Goal: Task Accomplishment & Management: Use online tool/utility

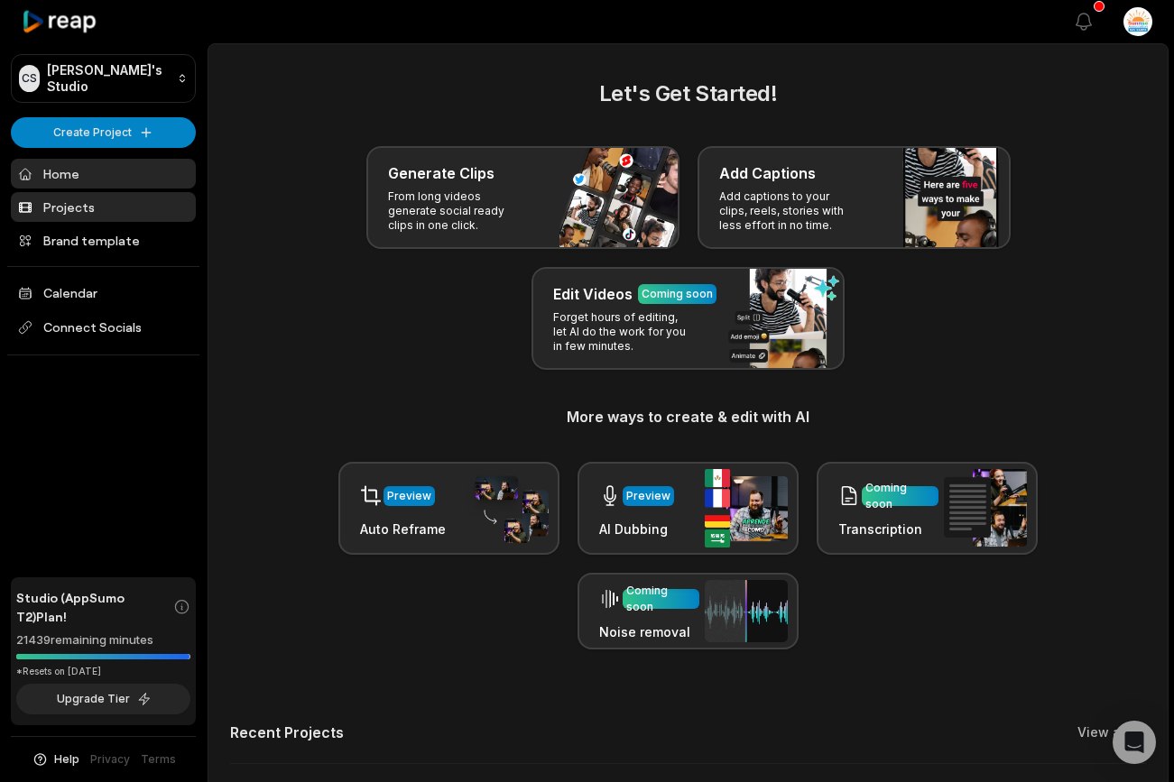
click at [87, 202] on link "Projects" at bounding box center [103, 207] width 185 height 30
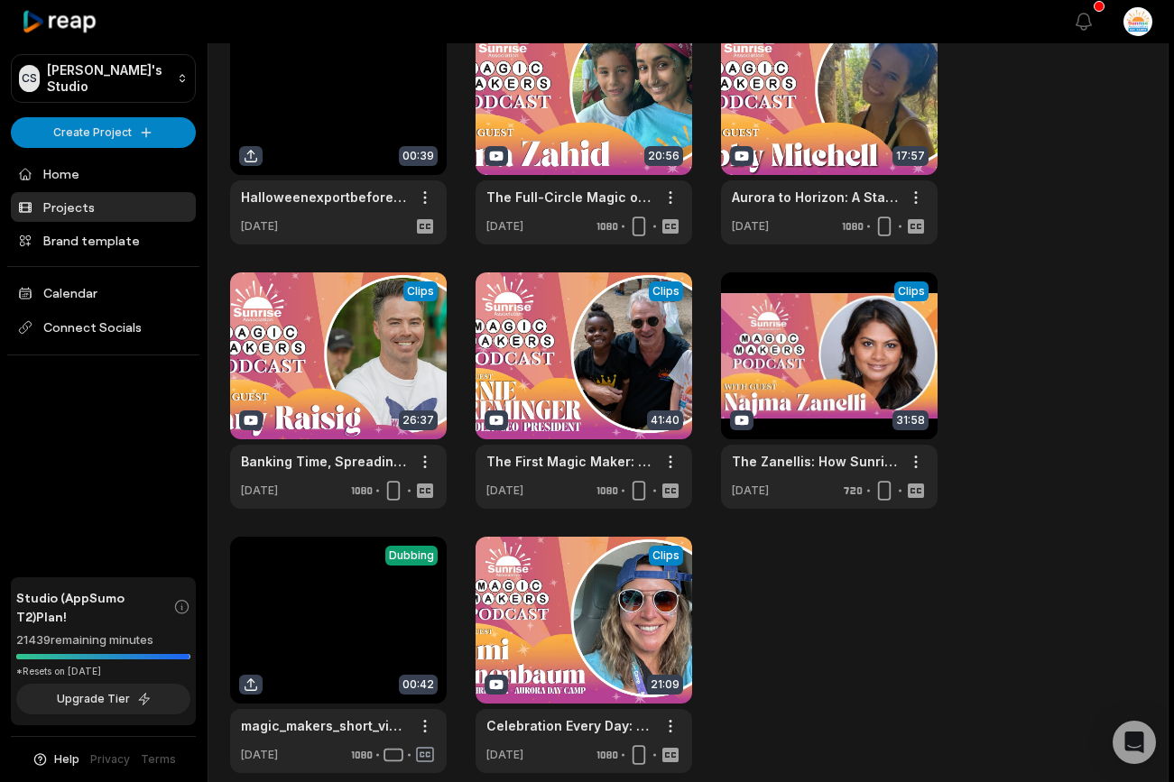
scroll to position [86, 0]
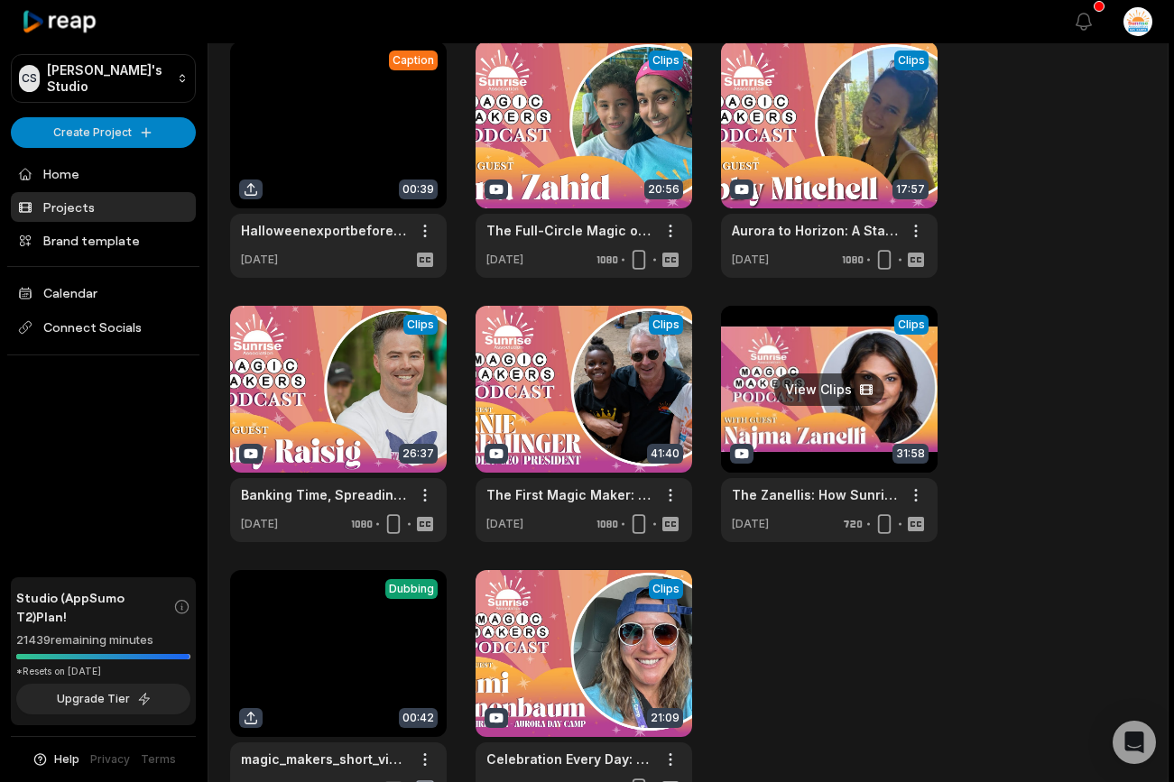
click at [842, 394] on link at bounding box center [829, 424] width 217 height 236
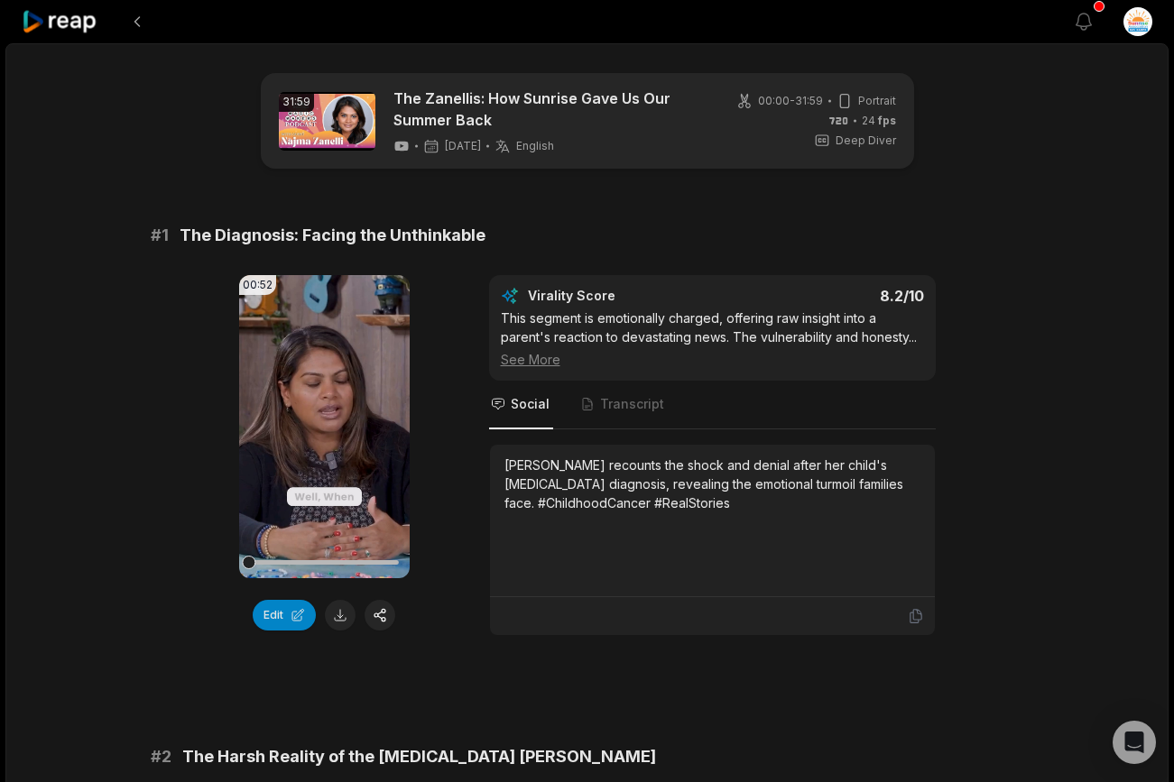
scroll to position [143, 0]
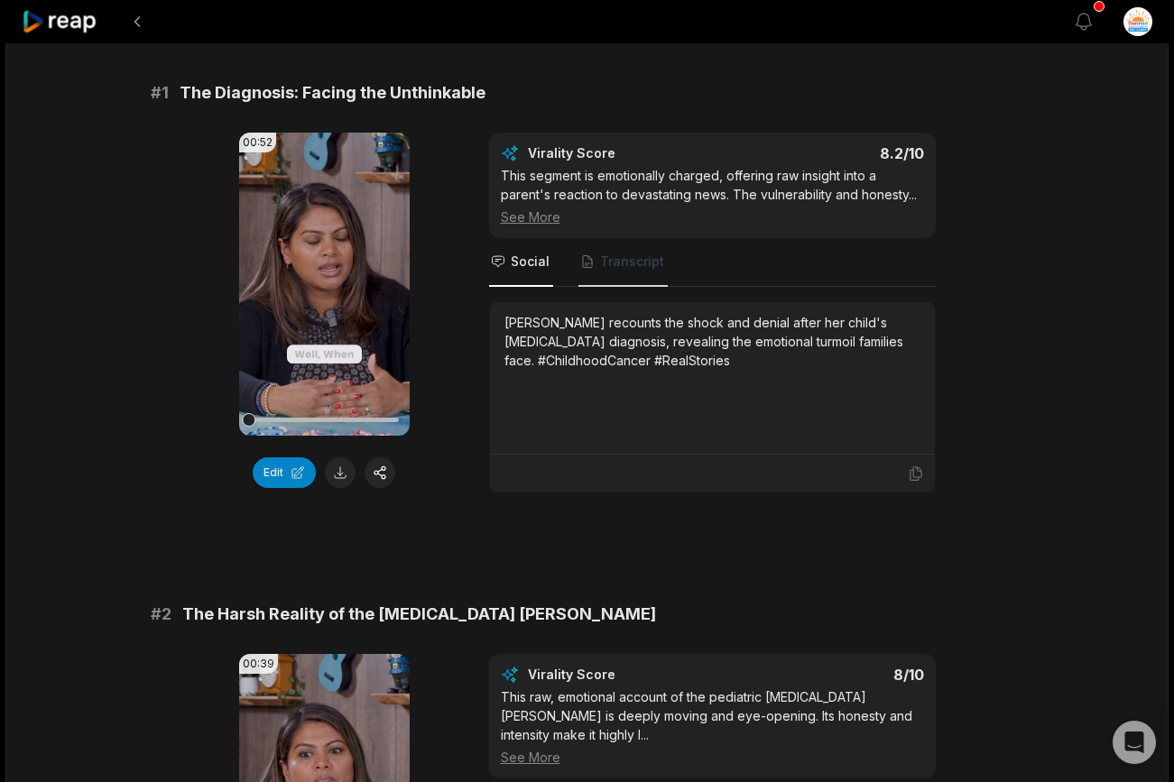
click at [641, 261] on span "Transcript" at bounding box center [632, 262] width 64 height 18
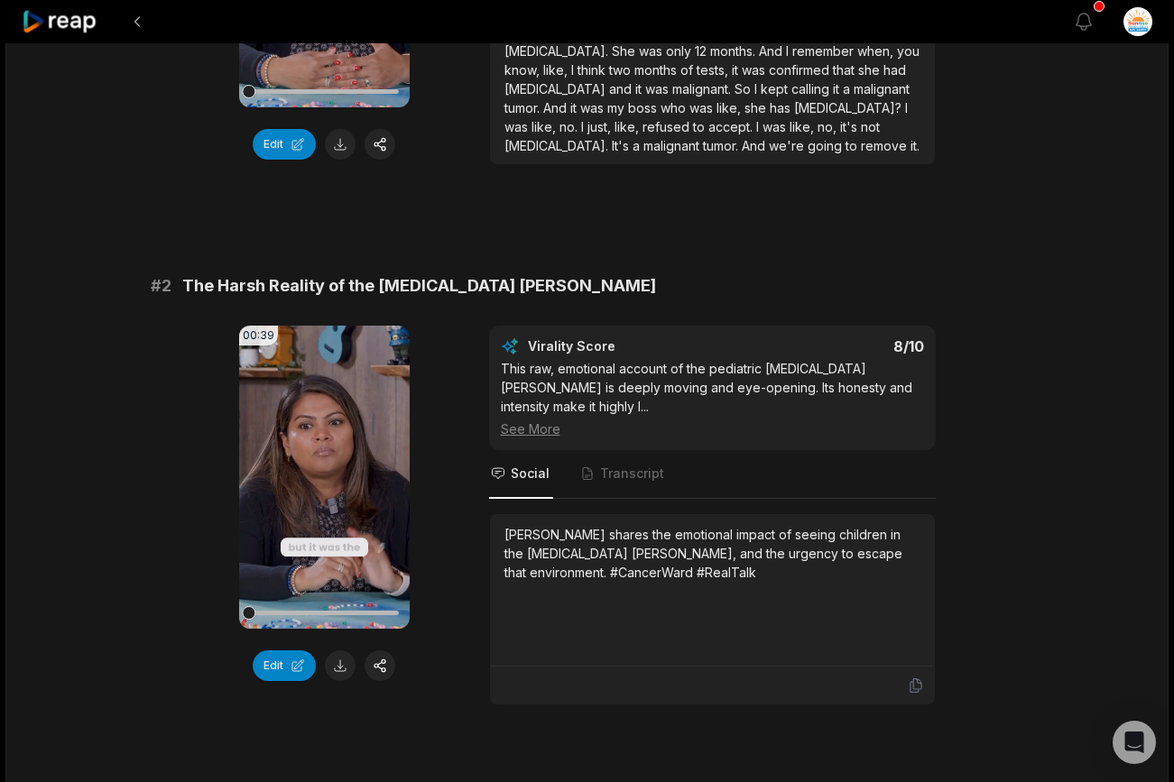
scroll to position [549, 0]
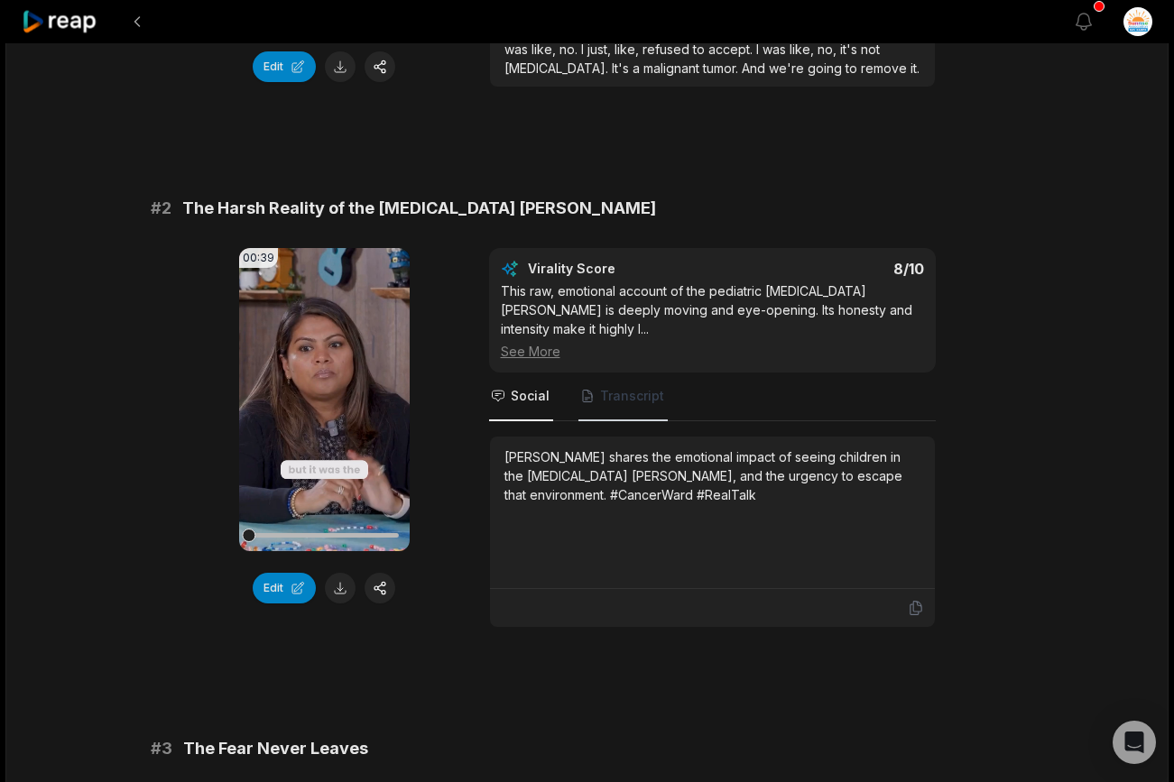
click at [630, 387] on span "Transcript" at bounding box center [632, 396] width 64 height 18
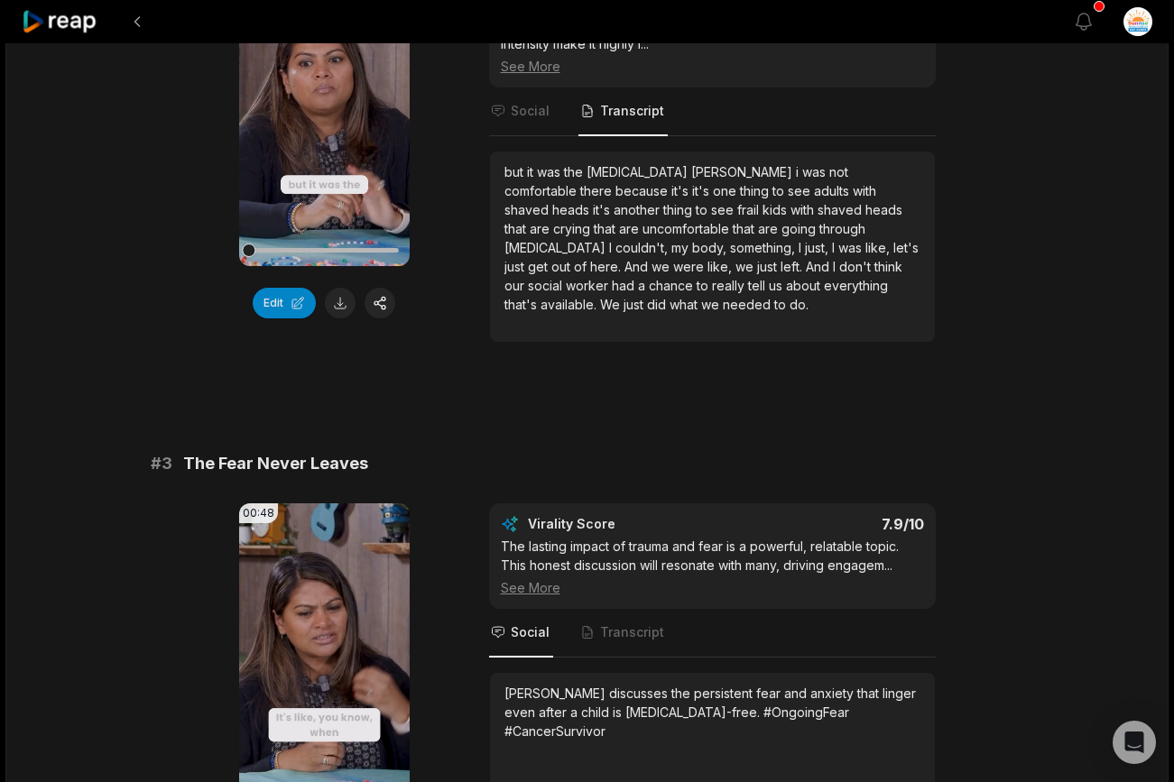
scroll to position [988, 0]
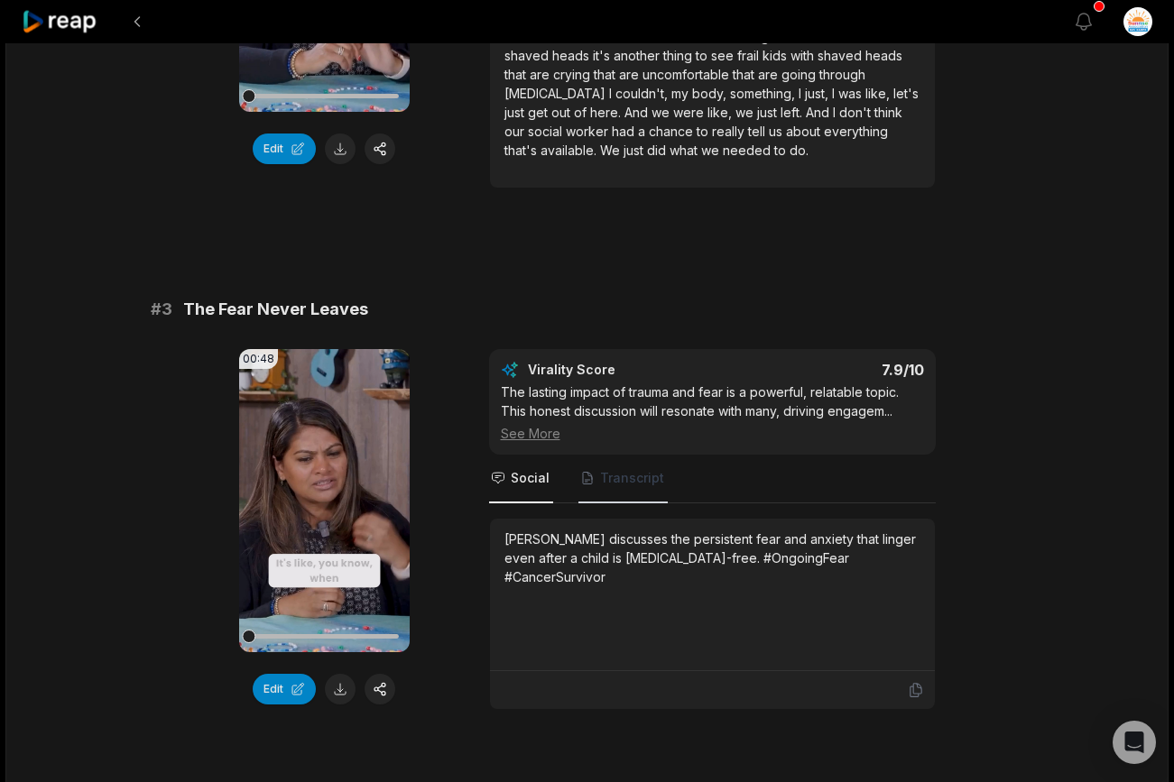
click at [628, 470] on span "Transcript" at bounding box center [622, 479] width 89 height 49
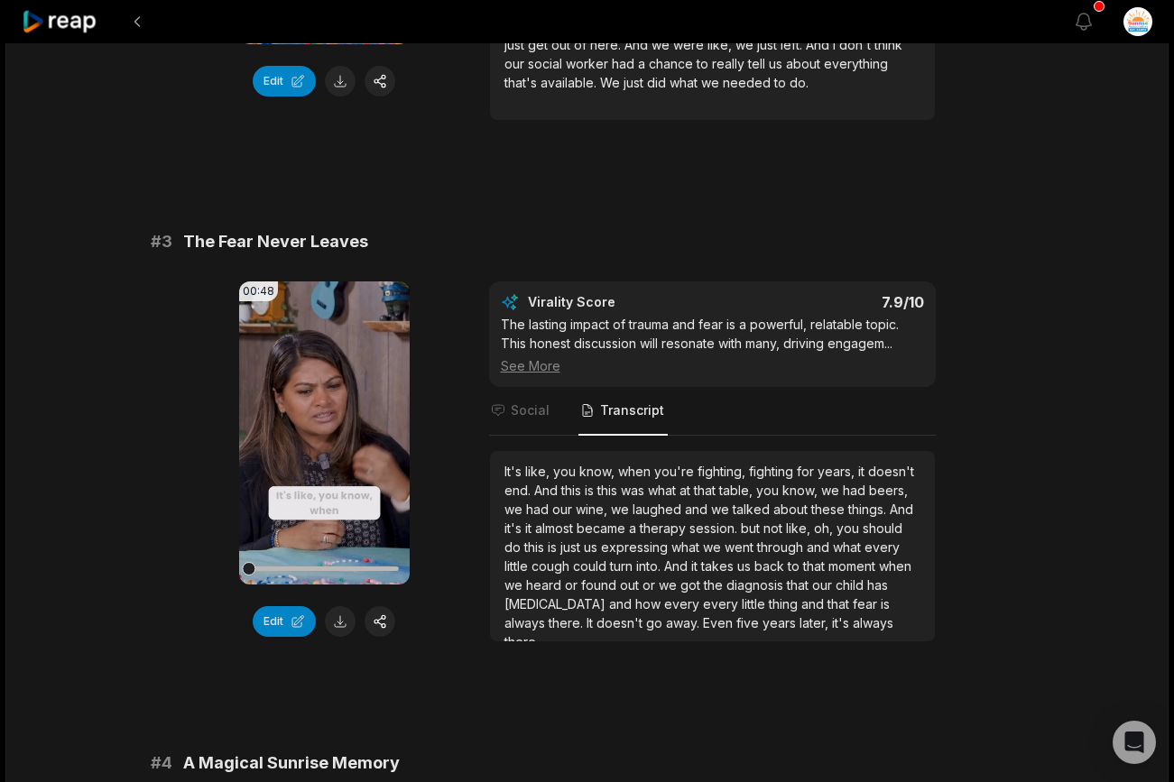
scroll to position [1069, 0]
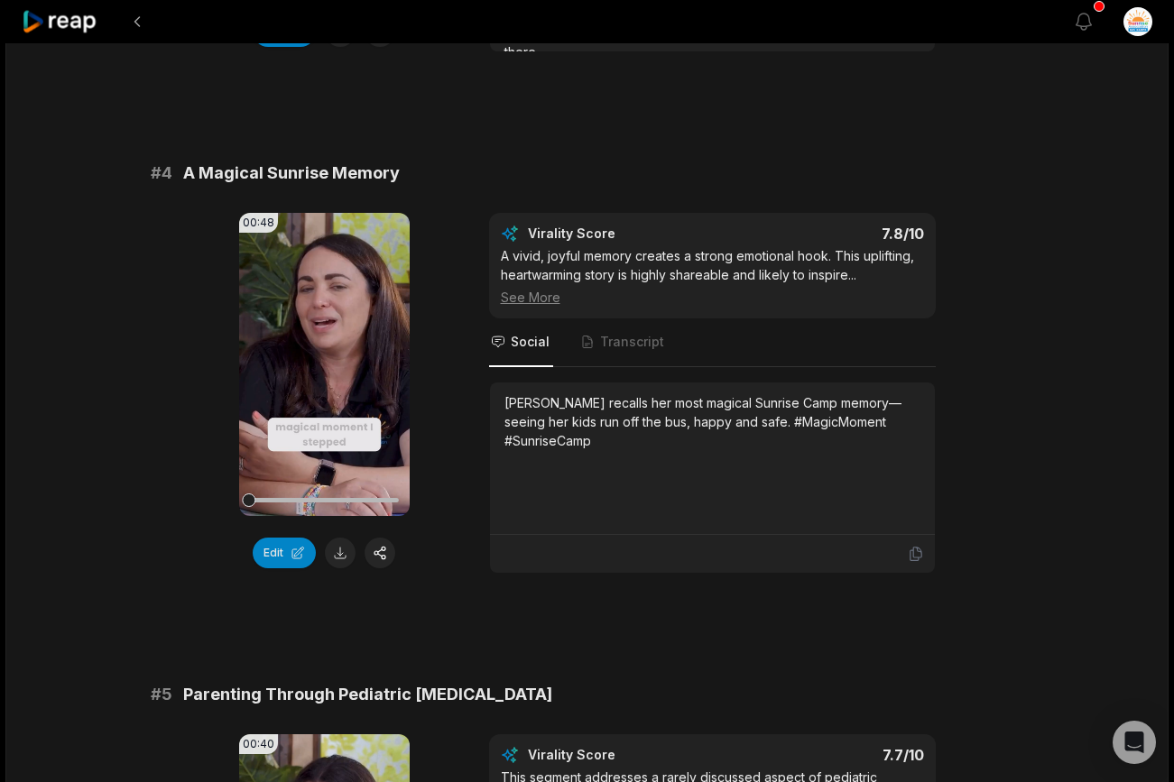
scroll to position [1646, 0]
click at [610, 332] on span "Transcript" at bounding box center [632, 341] width 64 height 18
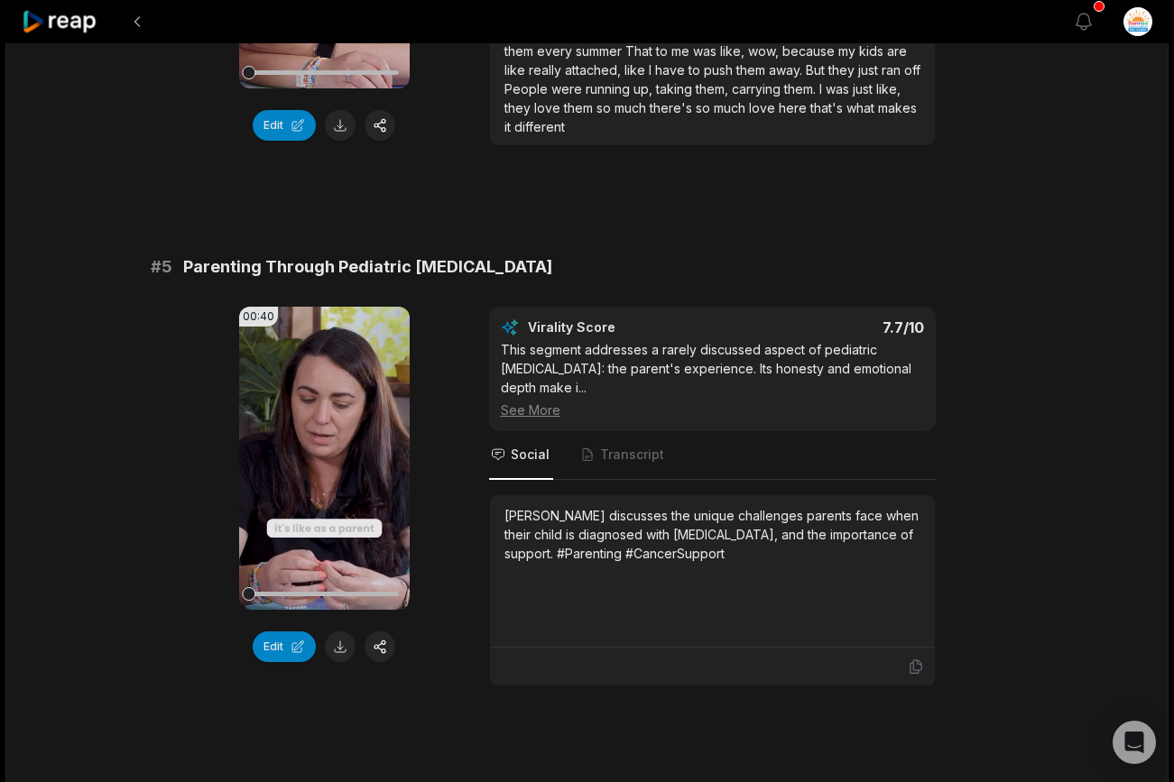
scroll to position [2077, 0]
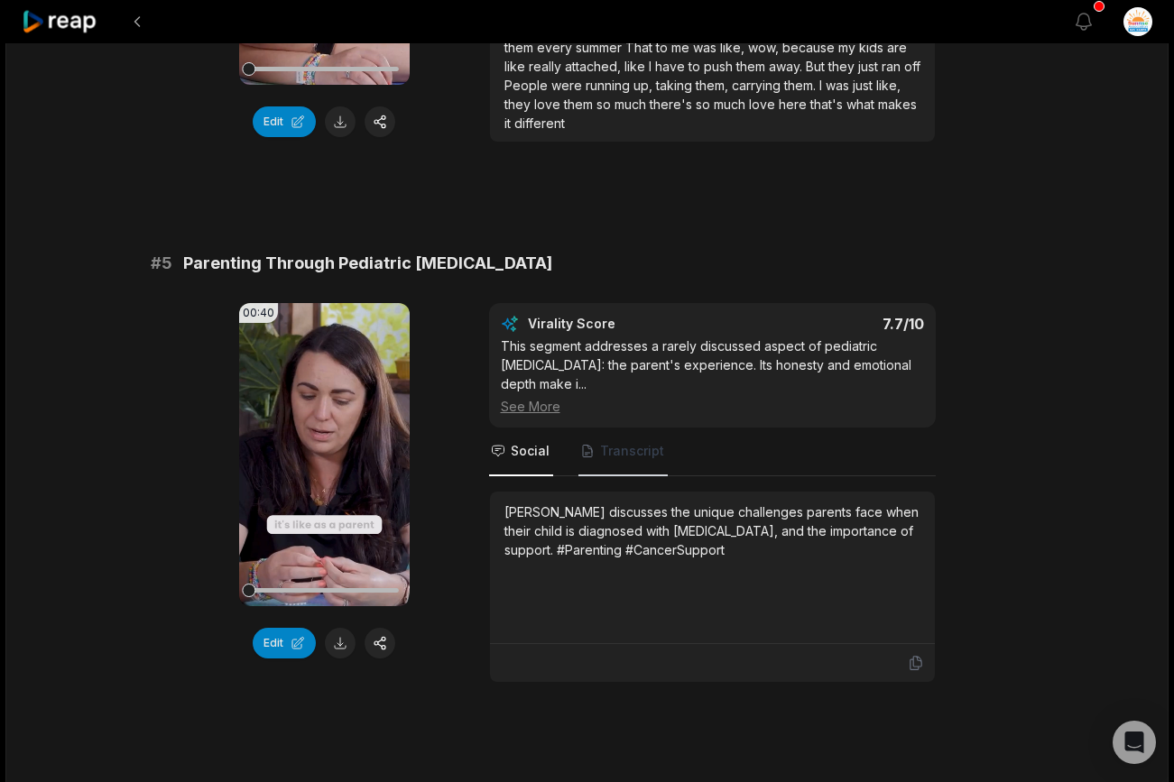
click at [603, 442] on span "Transcript" at bounding box center [632, 451] width 64 height 18
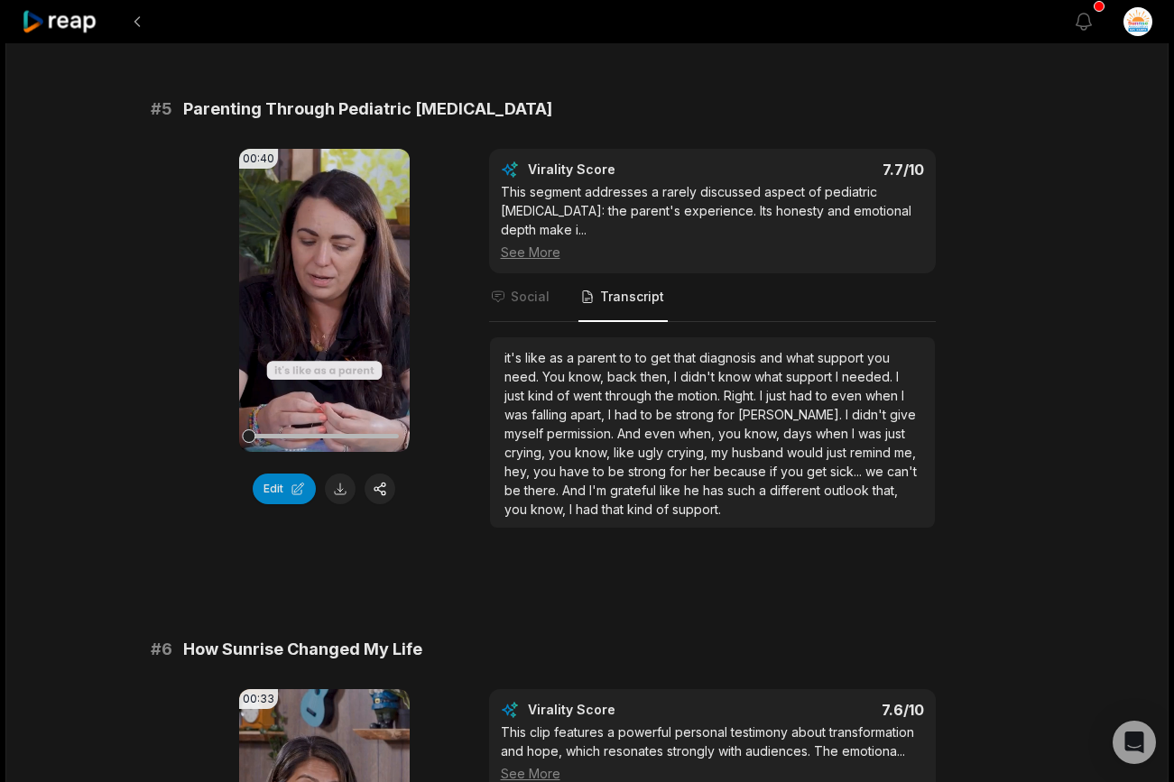
scroll to position [2759, 0]
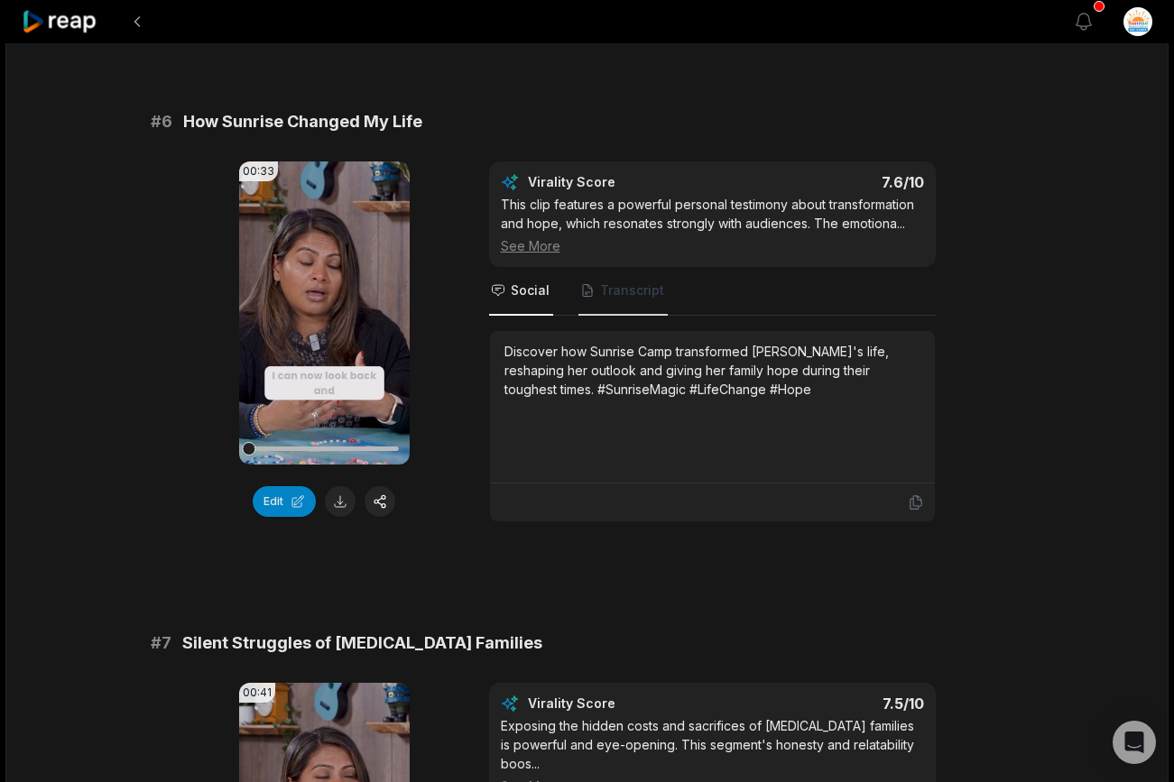
click at [632, 281] on span "Transcript" at bounding box center [632, 290] width 64 height 18
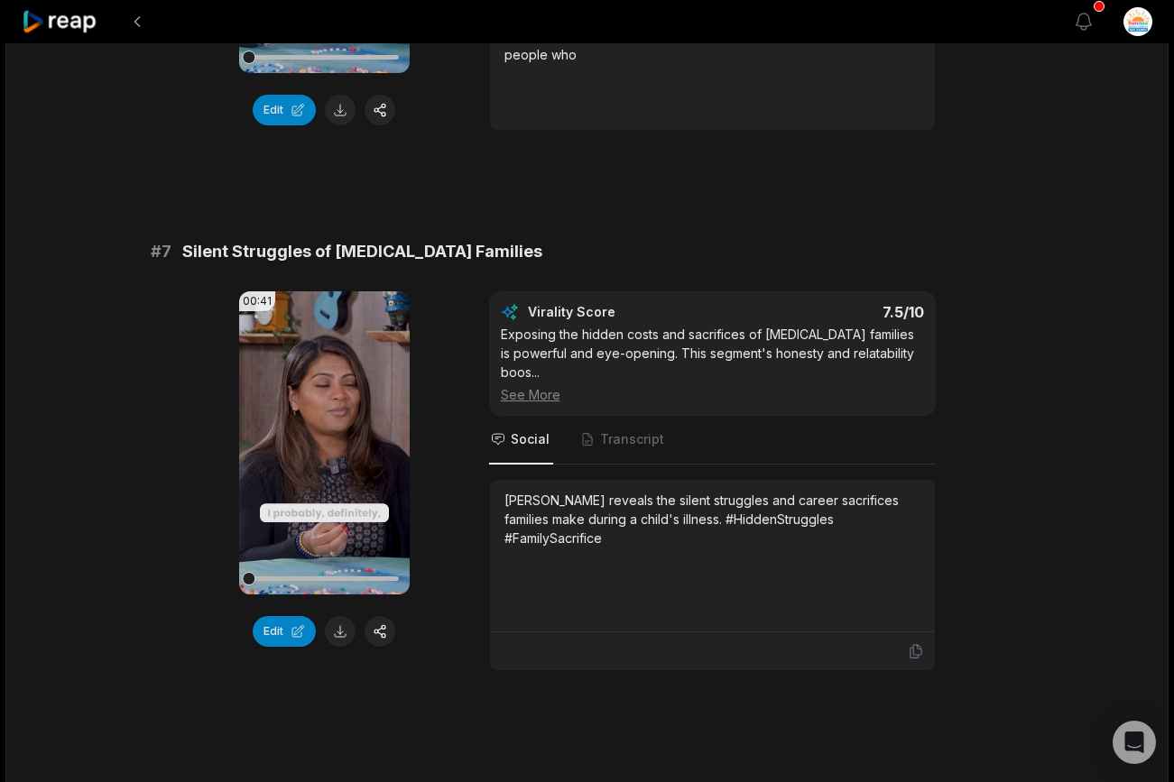
scroll to position [3188, 0]
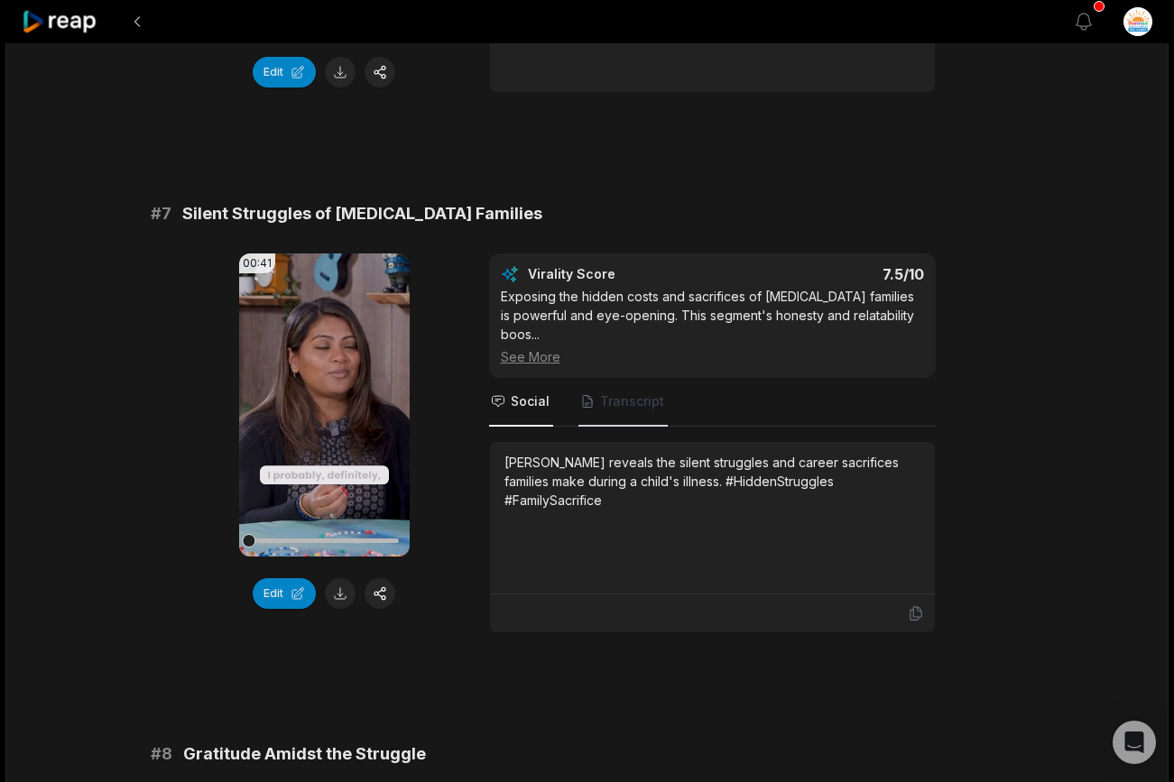
click at [595, 378] on span "Transcript" at bounding box center [622, 402] width 89 height 49
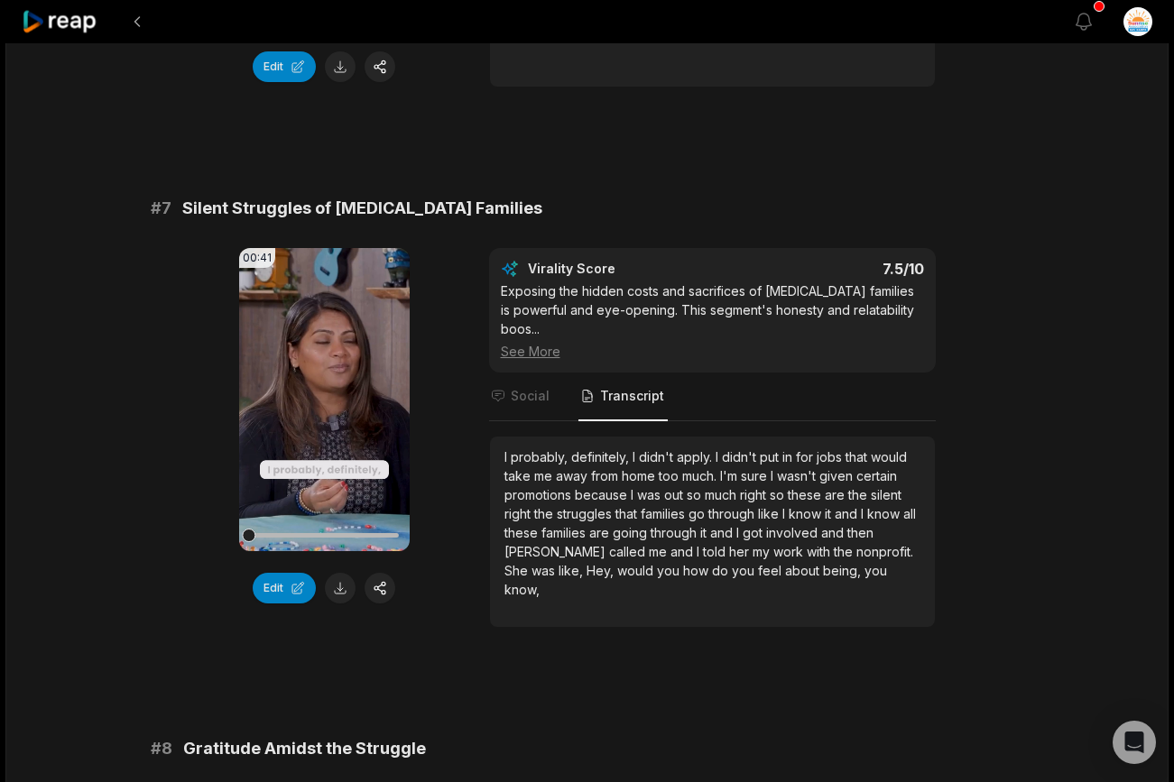
scroll to position [3195, 0]
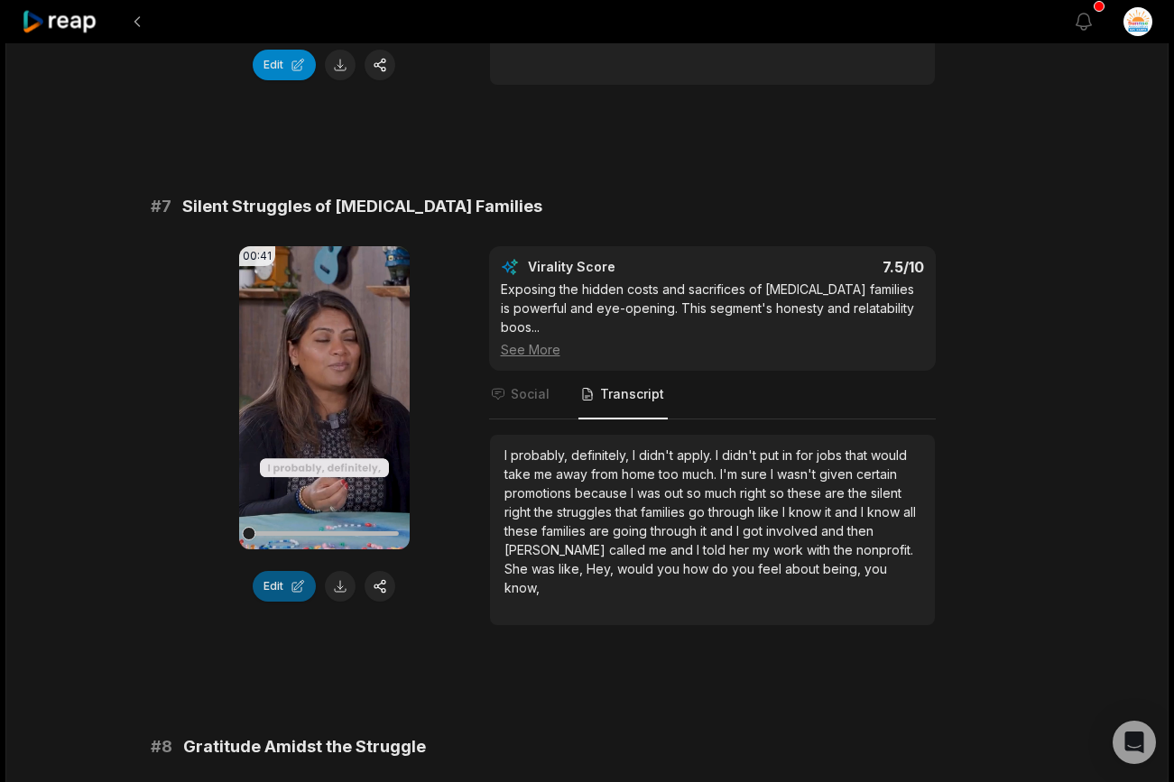
click at [287, 571] on button "Edit" at bounding box center [284, 586] width 63 height 31
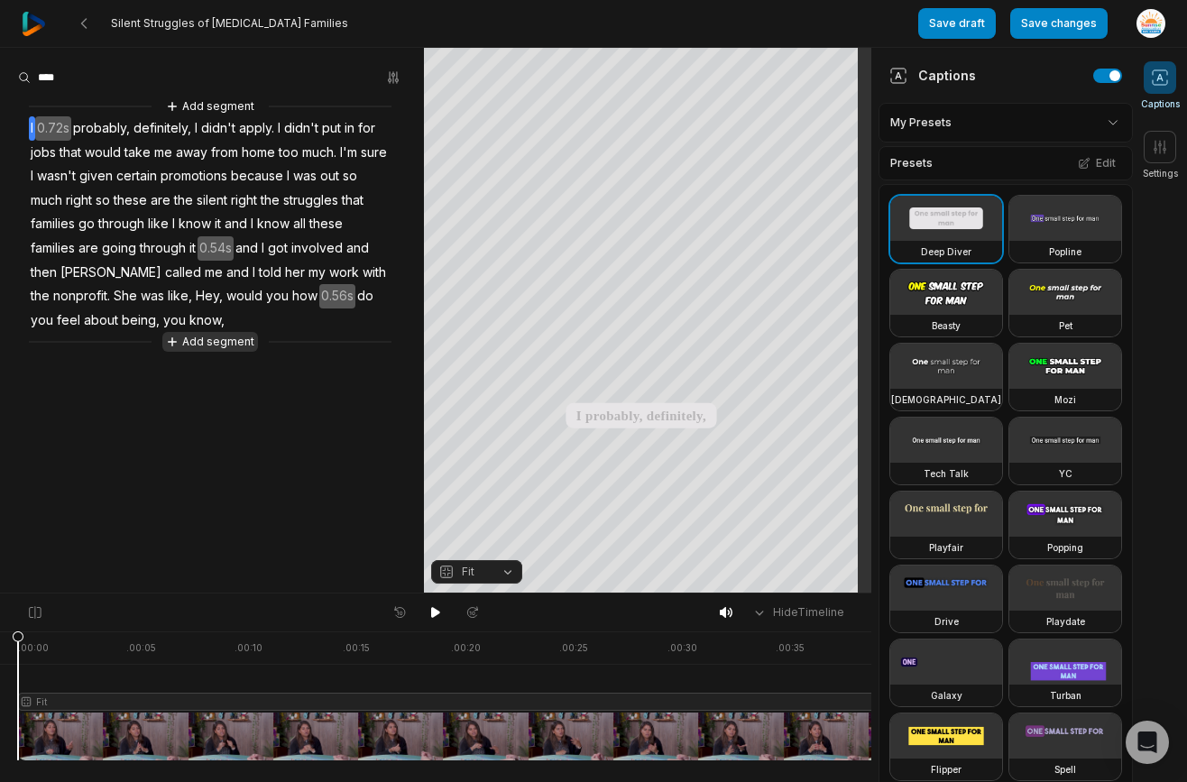
click at [206, 344] on button "Add segment" at bounding box center [210, 342] width 96 height 20
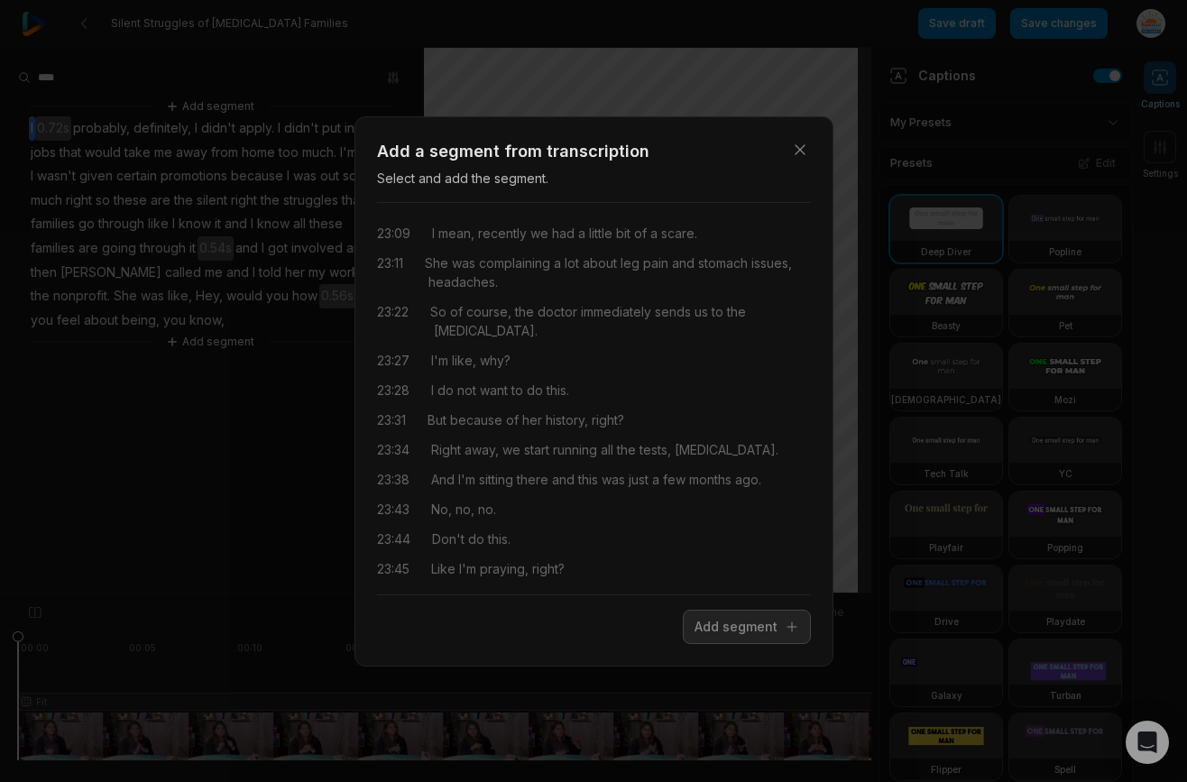
scroll to position [1255, 0]
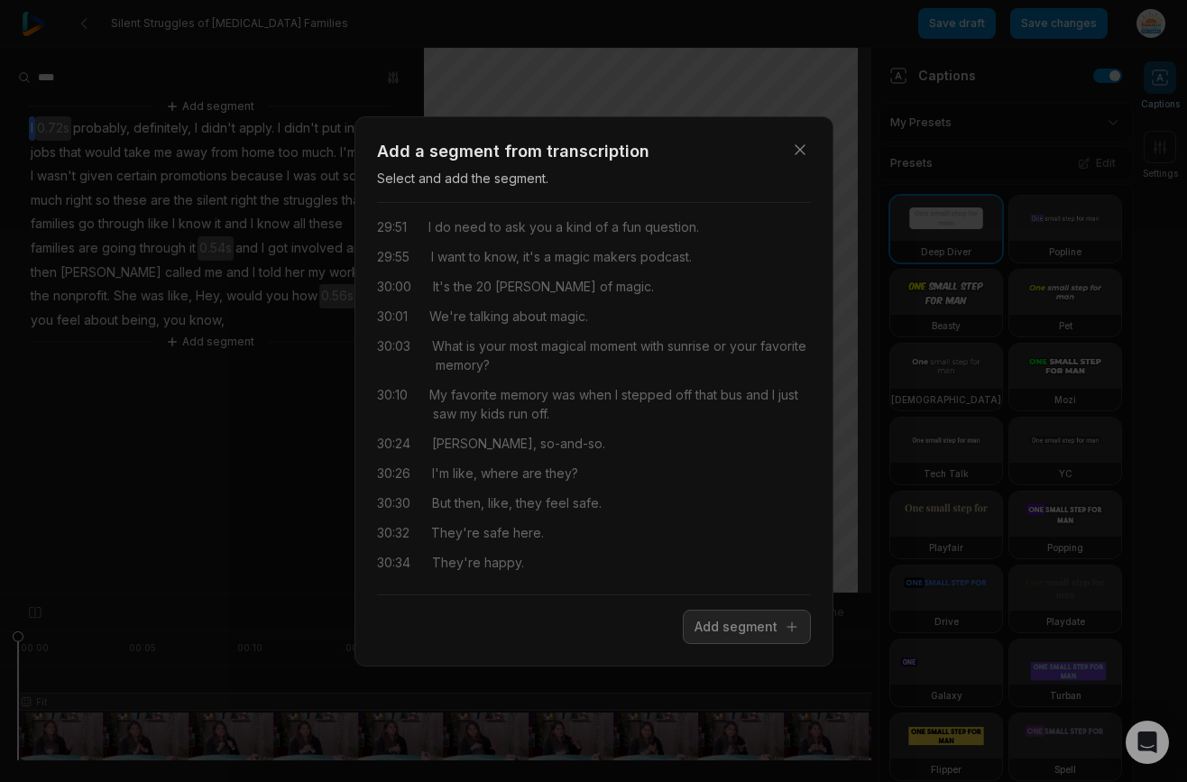
scroll to position [4509, 0]
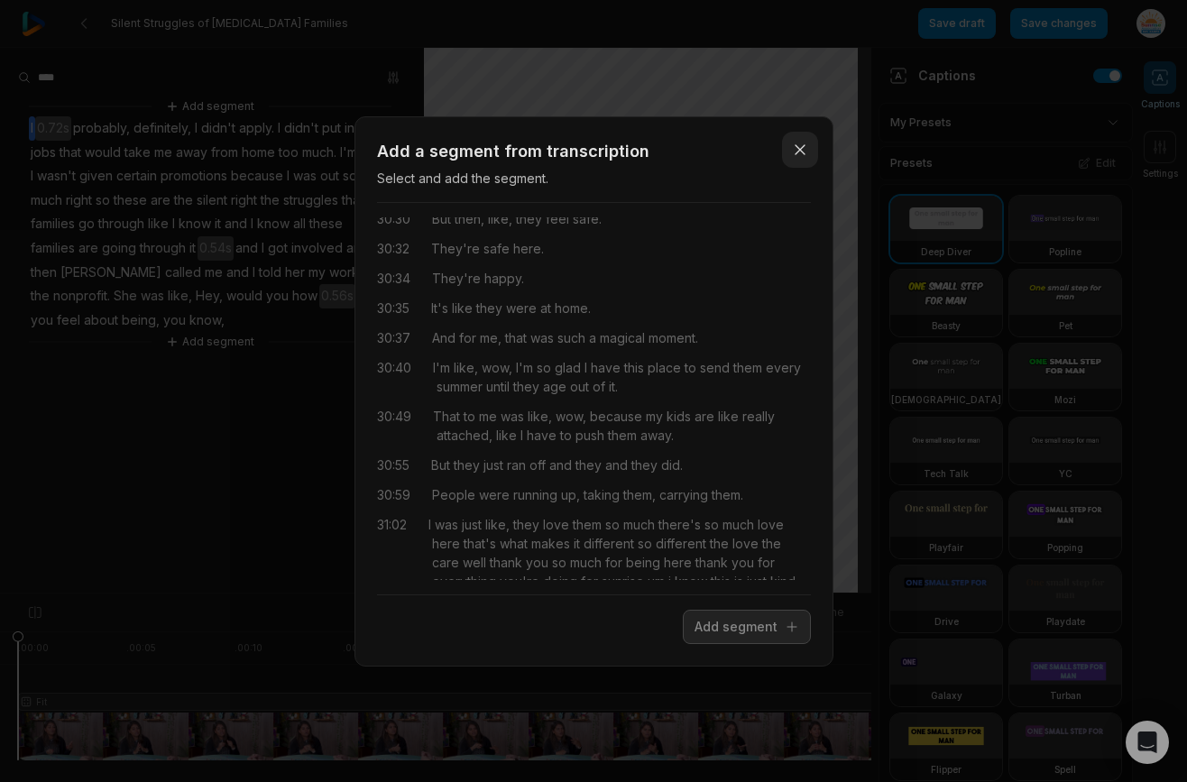
click at [797, 152] on icon "button" at bounding box center [800, 149] width 9 height 9
